Goal: Transaction & Acquisition: Obtain resource

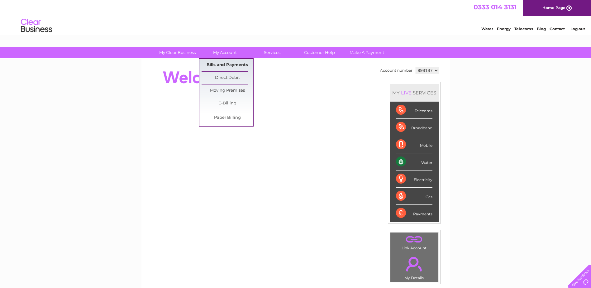
click at [216, 62] on link "Bills and Payments" at bounding box center [227, 65] width 51 height 12
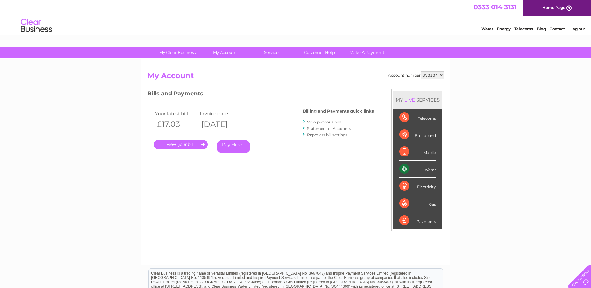
click at [178, 145] on link "." at bounding box center [181, 144] width 54 height 9
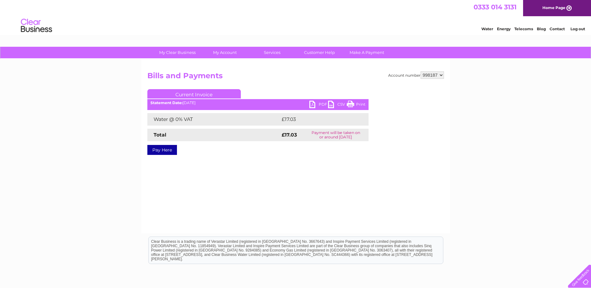
click at [321, 105] on link "PDF" at bounding box center [318, 105] width 19 height 9
